Goal: Navigation & Orientation: Understand site structure

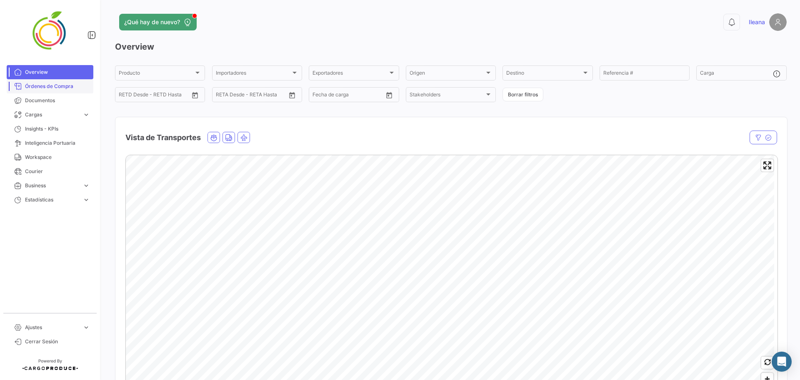
click at [44, 91] on link "Órdenes de Compra" at bounding box center [50, 86] width 87 height 14
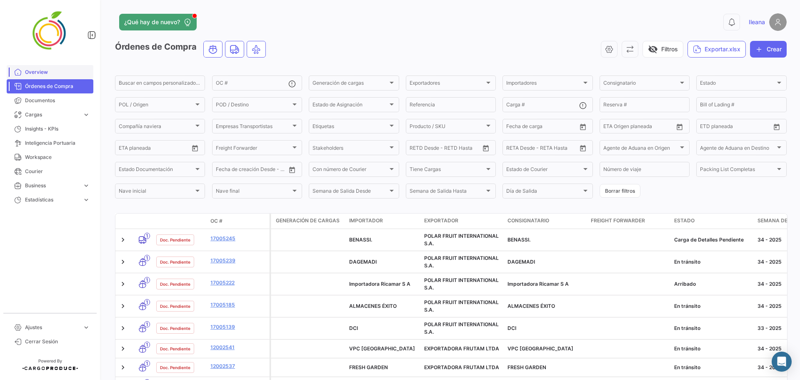
click at [26, 72] on span "Overview" at bounding box center [57, 72] width 65 height 8
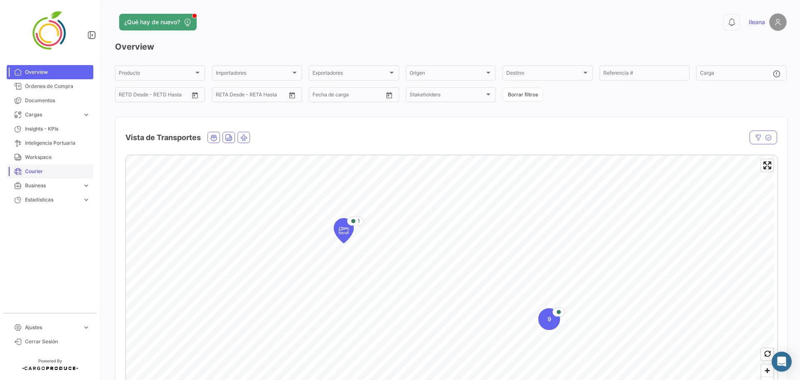
click at [38, 172] on span "Courier" at bounding box center [57, 172] width 65 height 8
click at [48, 121] on link "Cargas expand_more" at bounding box center [50, 115] width 87 height 14
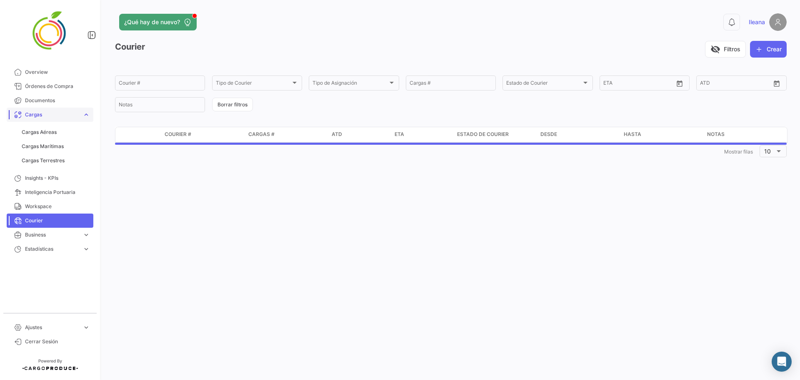
click at [48, 121] on link "Cargas expand_more" at bounding box center [50, 115] width 87 height 14
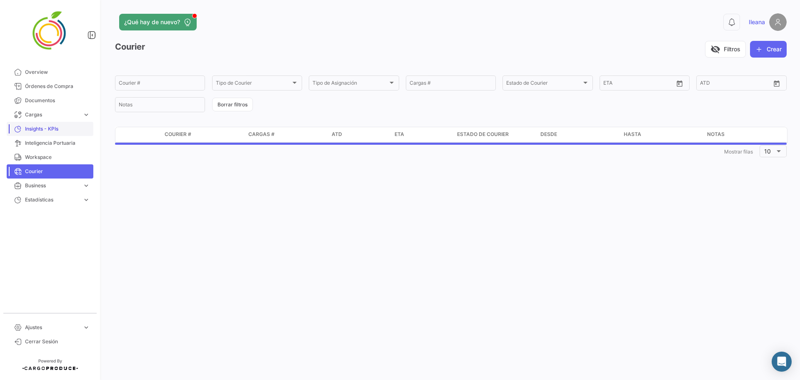
click at [51, 133] on link "Insights - KPIs" at bounding box center [50, 129] width 87 height 14
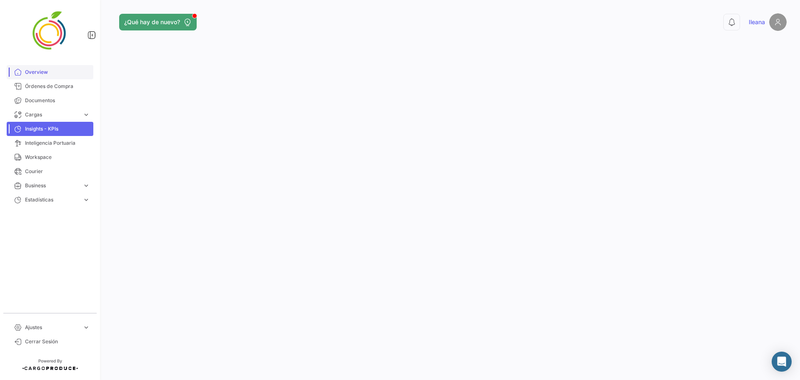
click at [49, 75] on span "Overview" at bounding box center [57, 72] width 65 height 8
